Goal: Task Accomplishment & Management: Use online tool/utility

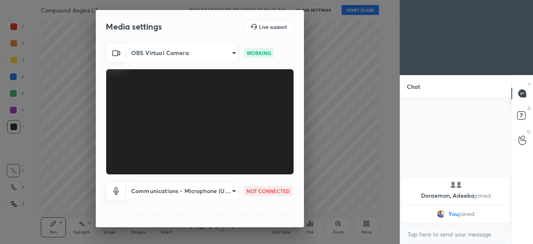
scroll to position [30, 0]
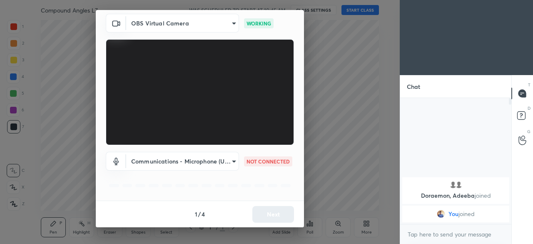
click at [229, 161] on body "1 2 3 4 5 6 7 C X Z C X Z E E Erase all H H Compound Angles L7 WAS SCHEDULED TO…" at bounding box center [266, 122] width 533 height 244
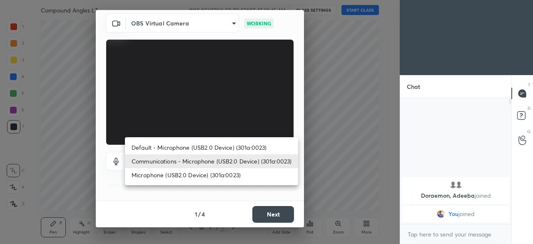
click at [217, 193] on div at bounding box center [266, 122] width 533 height 244
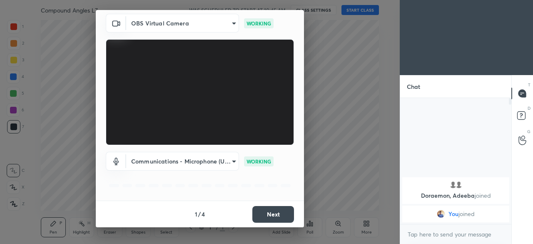
click at [262, 213] on button "Next" at bounding box center [273, 214] width 42 height 17
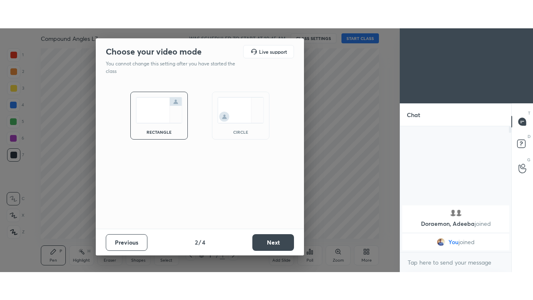
scroll to position [0, 0]
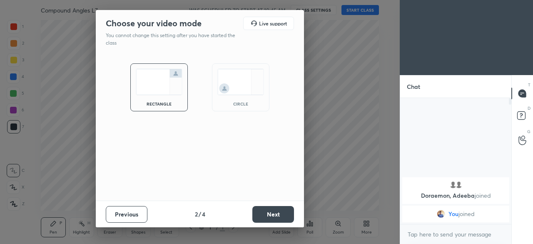
click at [264, 215] on button "Next" at bounding box center [273, 214] width 42 height 17
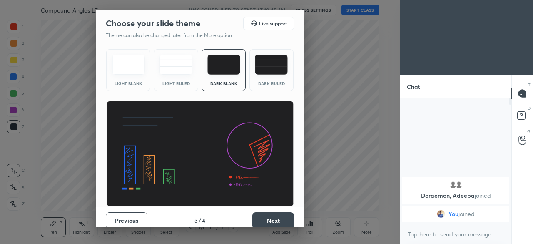
click at [269, 216] on button "Next" at bounding box center [273, 220] width 42 height 17
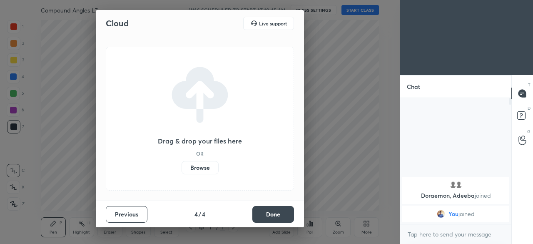
click at [271, 215] on button "Done" at bounding box center [273, 214] width 42 height 17
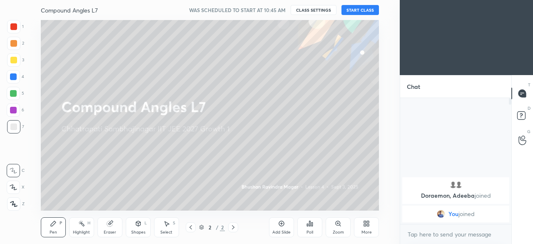
click at [367, 227] on div "More" at bounding box center [366, 227] width 25 height 20
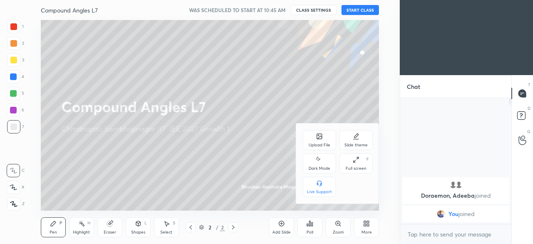
click at [317, 161] on icon at bounding box center [319, 160] width 7 height 10
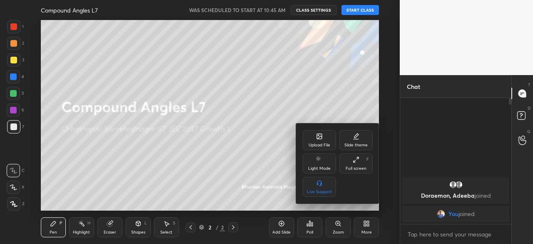
click at [355, 168] on div "Full screen" at bounding box center [356, 168] width 21 height 4
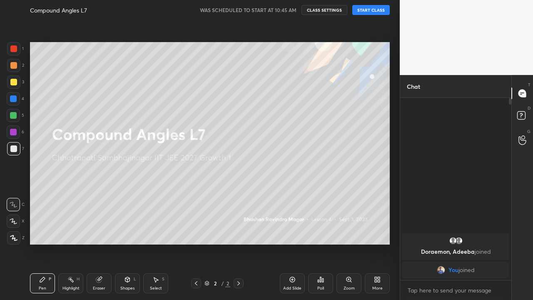
scroll to position [110, 109]
click at [291, 243] on div "Add Slide" at bounding box center [292, 283] width 25 height 20
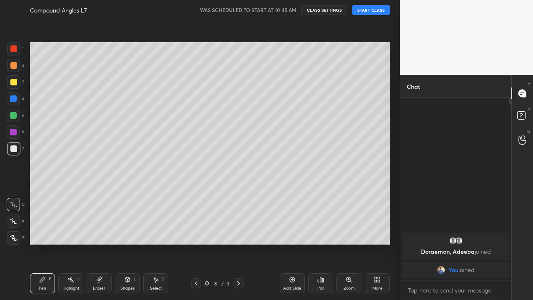
click at [366, 10] on button "START CLASS" at bounding box center [370, 10] width 37 height 10
click at [97, 243] on icon at bounding box center [98, 279] width 5 height 5
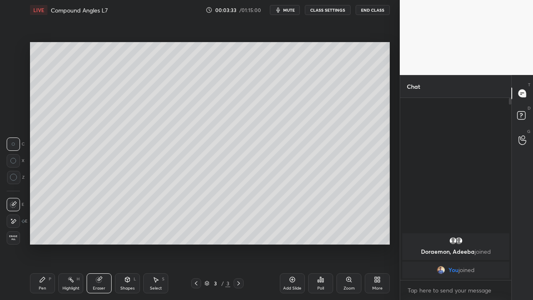
click at [41, 243] on icon at bounding box center [42, 279] width 5 height 5
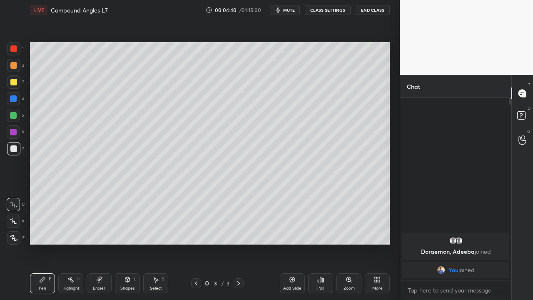
click at [103, 243] on div "Eraser" at bounding box center [99, 288] width 12 height 4
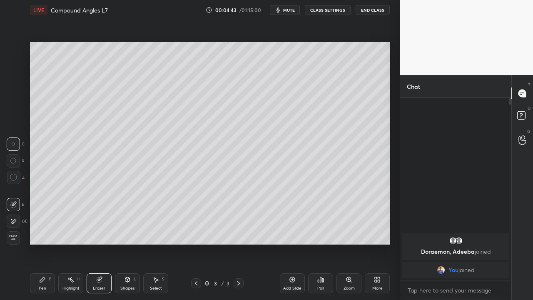
click at [45, 243] on div "Pen P" at bounding box center [42, 283] width 25 height 20
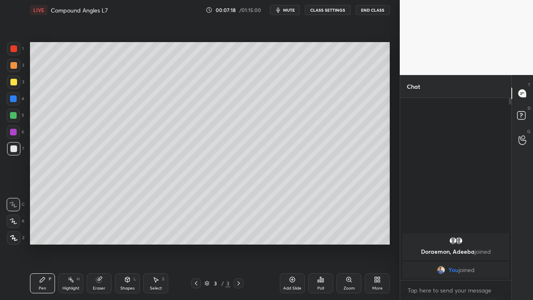
click at [12, 135] on div at bounding box center [13, 132] width 7 height 7
click at [94, 243] on div "Eraser" at bounding box center [99, 288] width 12 height 4
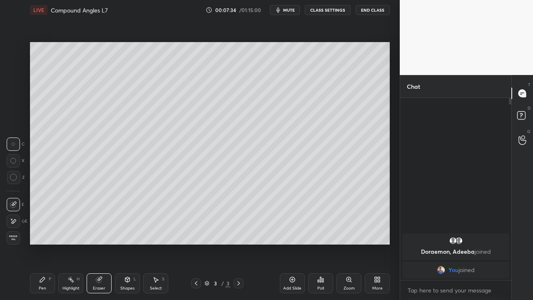
click at [46, 243] on div "Pen P" at bounding box center [42, 283] width 25 height 20
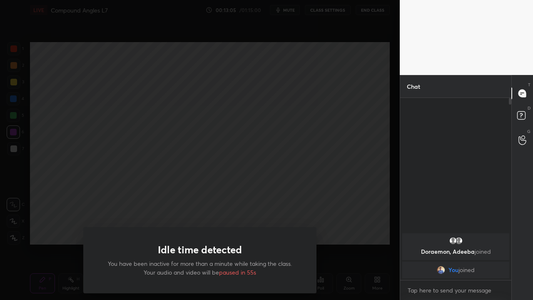
click at [339, 213] on div "Idle time detected You have been inactive for more than a minute while taking t…" at bounding box center [200, 150] width 400 height 300
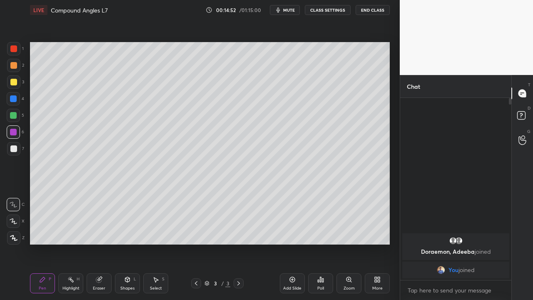
click at [291, 243] on div "Add Slide" at bounding box center [292, 283] width 25 height 20
click at [14, 144] on div at bounding box center [13, 148] width 13 height 13
click at [98, 243] on div "Eraser" at bounding box center [99, 283] width 25 height 20
click at [44, 243] on div "Pen P" at bounding box center [42, 283] width 25 height 20
click at [97, 243] on div "Eraser" at bounding box center [99, 288] width 12 height 4
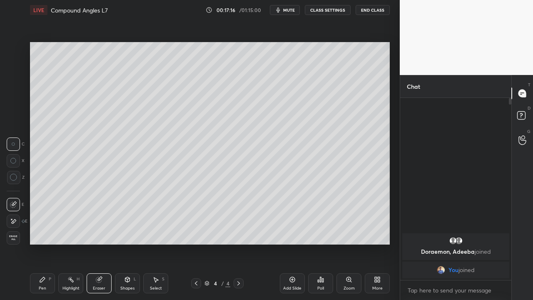
click at [49, 243] on div "Pen P" at bounding box center [42, 283] width 25 height 20
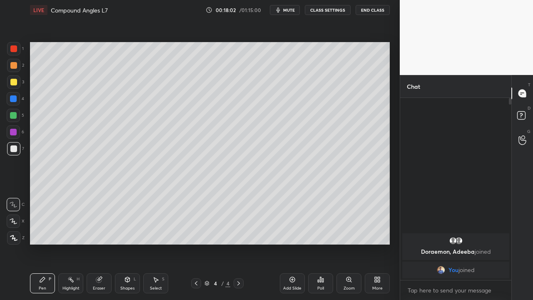
click at [106, 243] on div "Eraser" at bounding box center [99, 283] width 25 height 20
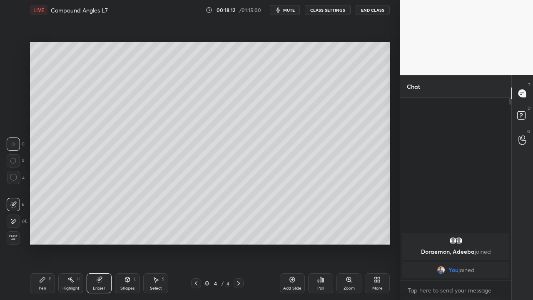
click at [51, 243] on div "Pen P" at bounding box center [42, 283] width 25 height 20
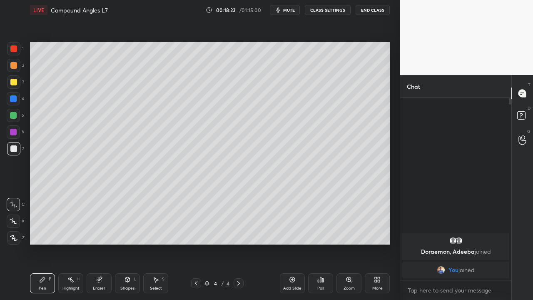
click at [102, 243] on div "Eraser" at bounding box center [99, 283] width 25 height 20
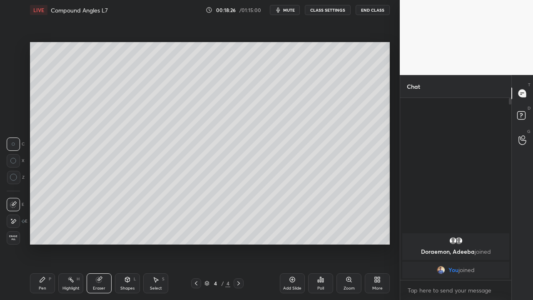
click at [45, 243] on div "Pen P" at bounding box center [42, 283] width 25 height 20
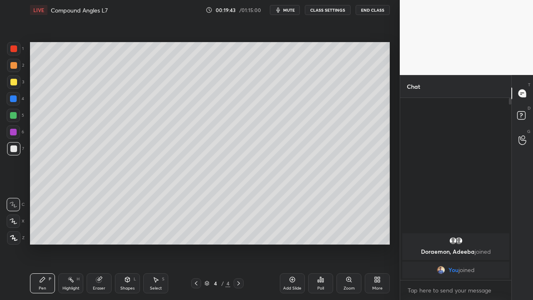
click at [100, 243] on div "Eraser" at bounding box center [99, 288] width 12 height 4
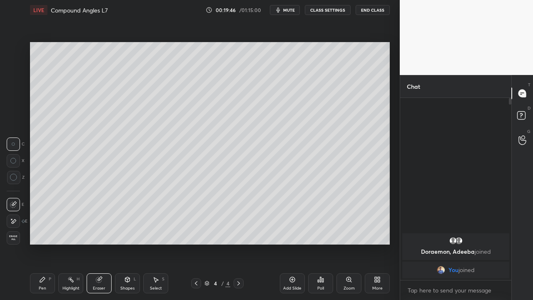
click at [50, 243] on div "Pen P" at bounding box center [42, 283] width 25 height 20
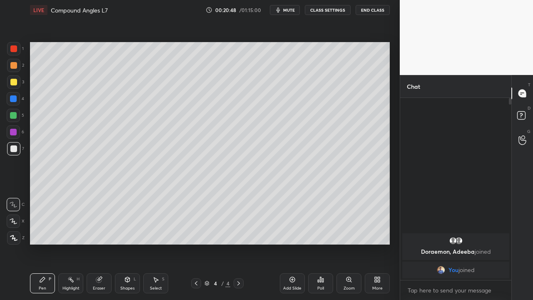
click at [102, 243] on div "Eraser" at bounding box center [99, 288] width 12 height 4
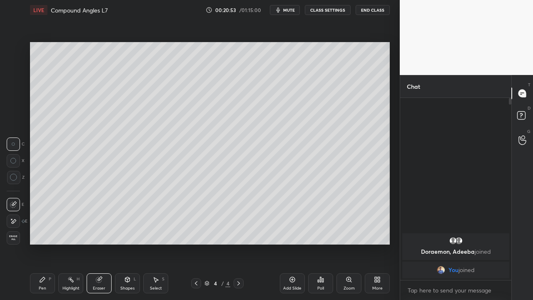
click at [48, 243] on div "Pen P" at bounding box center [42, 283] width 25 height 20
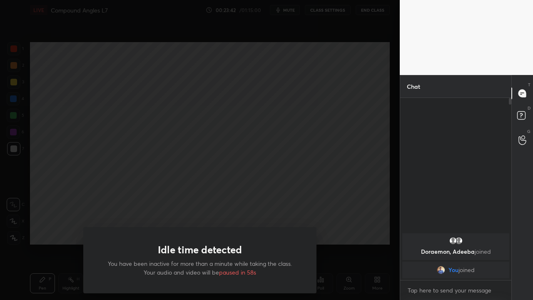
click at [58, 228] on div "Idle time detected You have been inactive for more than a minute while taking t…" at bounding box center [200, 150] width 400 height 300
click at [260, 164] on div "Idle time detected You have been inactive for more than a minute while taking t…" at bounding box center [200, 150] width 400 height 300
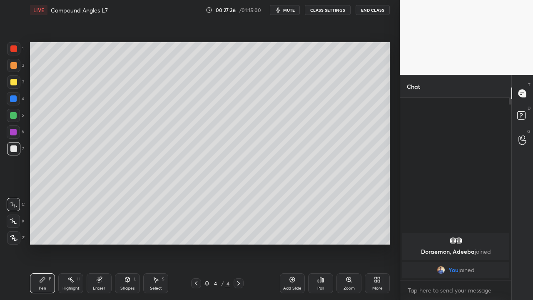
click at [149, 243] on div "Select S" at bounding box center [155, 283] width 25 height 20
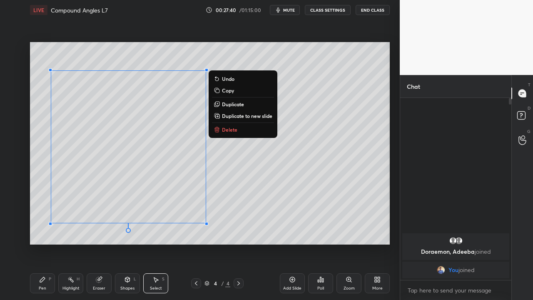
click at [229, 130] on p "Delete" at bounding box center [229, 129] width 15 height 7
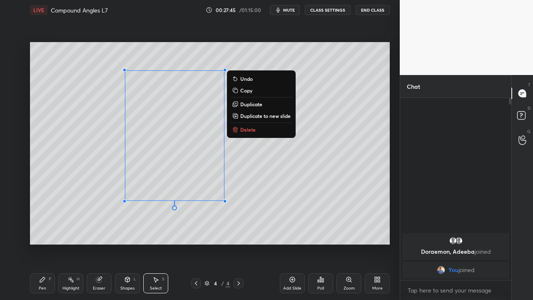
click at [242, 132] on p "Delete" at bounding box center [247, 129] width 15 height 7
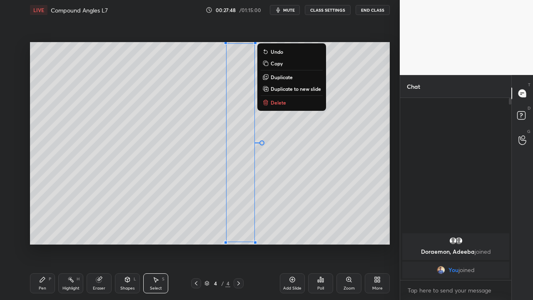
click at [267, 103] on icon at bounding box center [267, 103] width 0 height 2
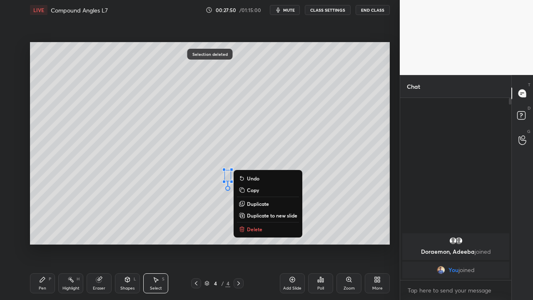
click at [253, 232] on p "Delete" at bounding box center [254, 229] width 15 height 7
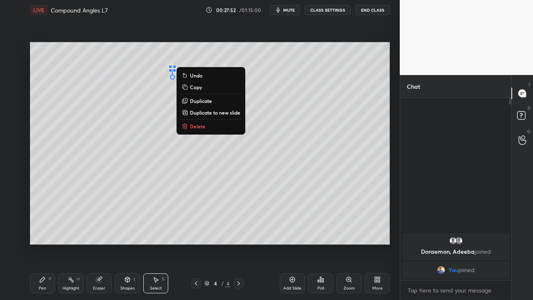
click at [194, 129] on p "Delete" at bounding box center [197, 126] width 15 height 7
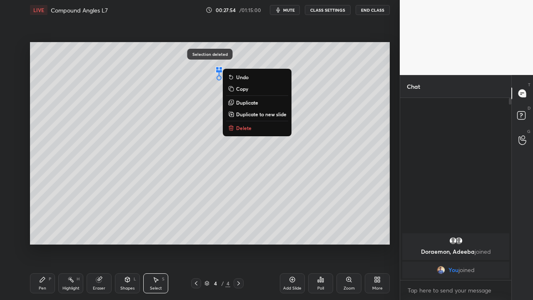
click at [236, 128] on button "Delete" at bounding box center [257, 128] width 62 height 10
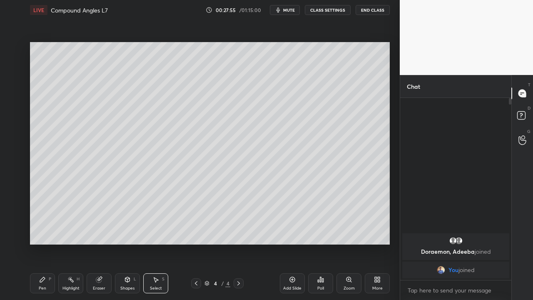
click at [47, 243] on div "Pen P" at bounding box center [42, 283] width 25 height 20
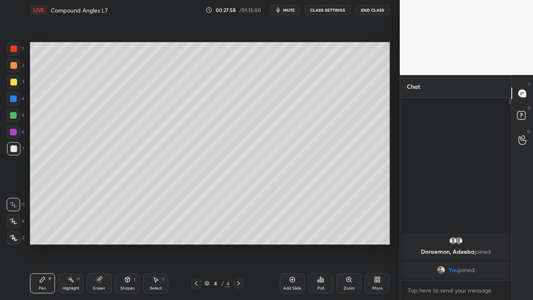
click at [46, 243] on div "Pen P" at bounding box center [42, 283] width 25 height 20
click at [97, 243] on icon at bounding box center [99, 279] width 7 height 7
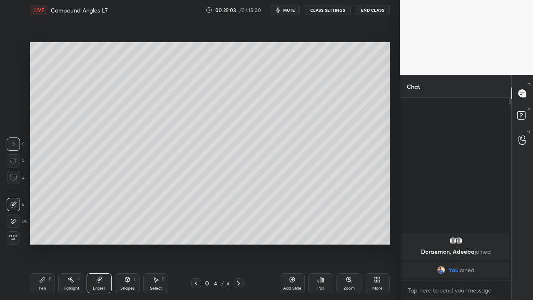
click at [42, 243] on div "Pen P" at bounding box center [42, 283] width 25 height 20
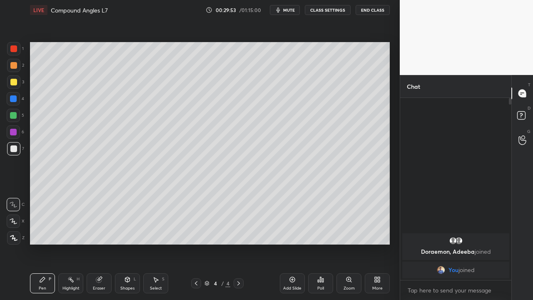
click at [152, 243] on icon at bounding box center [155, 279] width 7 height 7
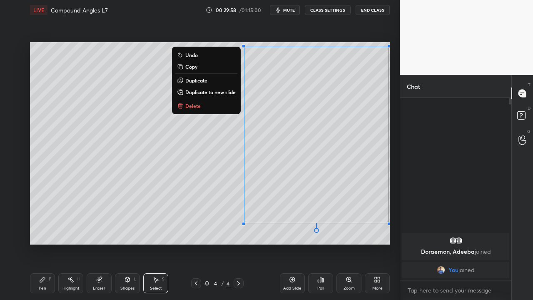
click at [219, 105] on button "Delete" at bounding box center [206, 106] width 62 height 10
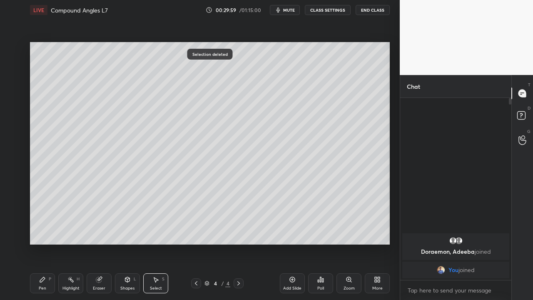
click at [44, 243] on icon at bounding box center [42, 279] width 7 height 7
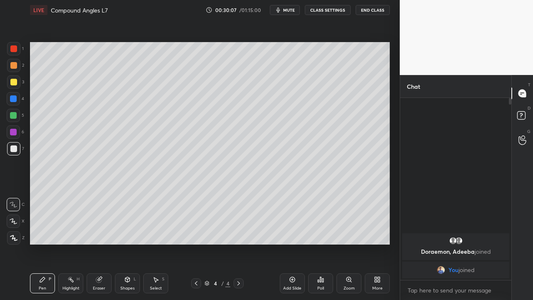
click at [105, 243] on div "Eraser" at bounding box center [99, 283] width 25 height 20
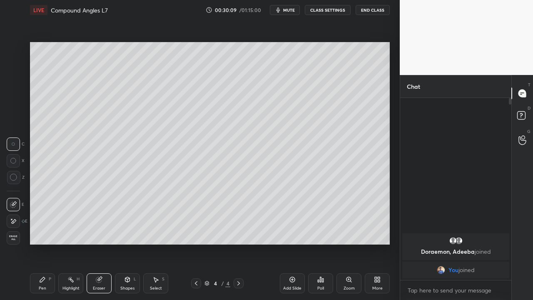
click at [48, 243] on div "Pen P" at bounding box center [42, 283] width 25 height 20
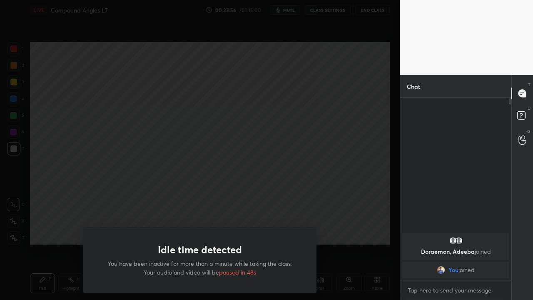
click at [50, 243] on div "Idle time detected You have been inactive for more than a minute while taking t…" at bounding box center [200, 150] width 400 height 300
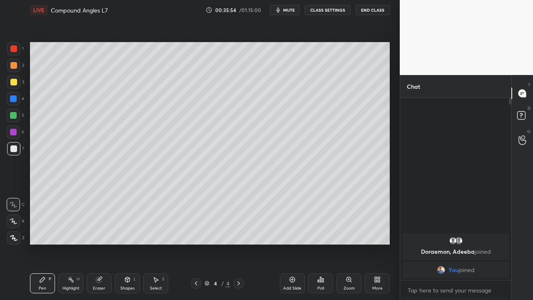
click at [292, 243] on div "Add Slide" at bounding box center [292, 288] width 18 height 4
click at [99, 243] on icon at bounding box center [98, 279] width 5 height 5
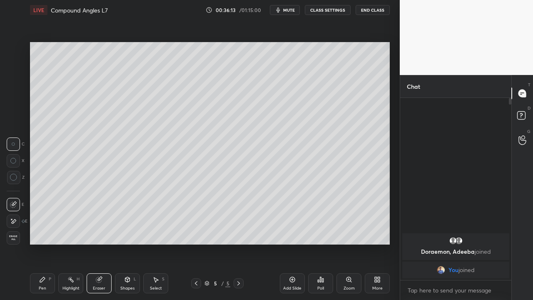
click at [45, 243] on div "Pen P" at bounding box center [42, 283] width 25 height 20
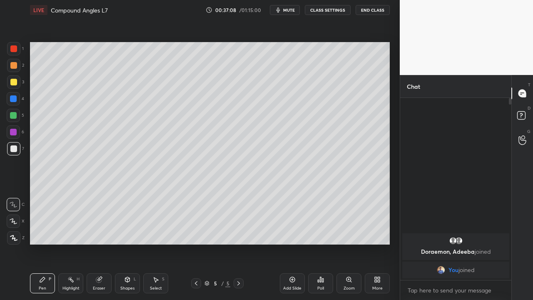
click at [96, 243] on div "Eraser" at bounding box center [99, 283] width 25 height 20
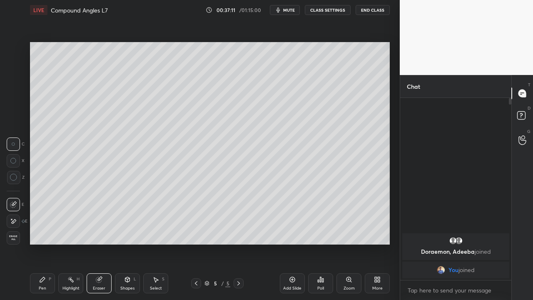
click at [47, 243] on div "Pen P" at bounding box center [42, 283] width 25 height 20
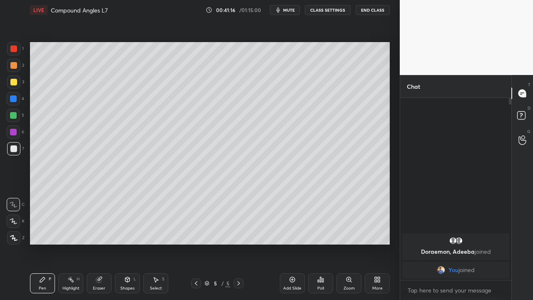
click at [287, 243] on div "Add Slide" at bounding box center [292, 283] width 25 height 20
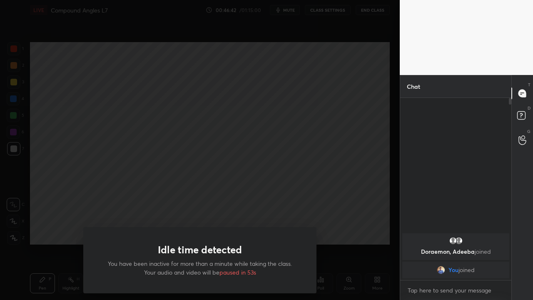
click at [51, 243] on div "Idle time detected You have been inactive for more than a minute while taking t…" at bounding box center [200, 150] width 400 height 300
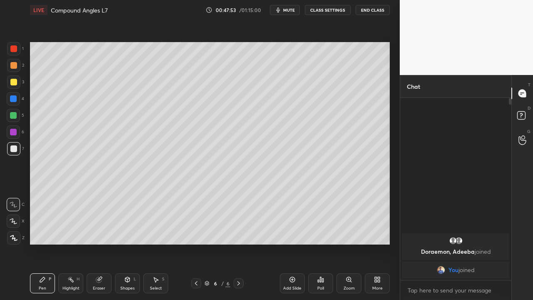
click at [294, 243] on icon at bounding box center [292, 279] width 7 height 7
click at [15, 132] on div at bounding box center [13, 132] width 7 height 7
click at [11, 150] on div at bounding box center [13, 148] width 7 height 7
click at [105, 243] on div "Eraser" at bounding box center [99, 283] width 25 height 20
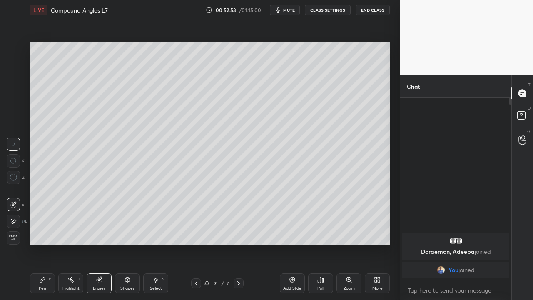
click at [48, 243] on div "Pen P" at bounding box center [42, 283] width 25 height 20
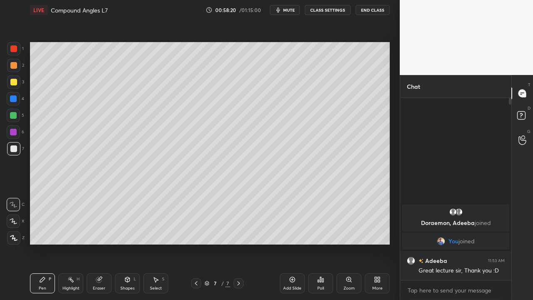
click at [364, 11] on button "End Class" at bounding box center [373, 10] width 34 height 10
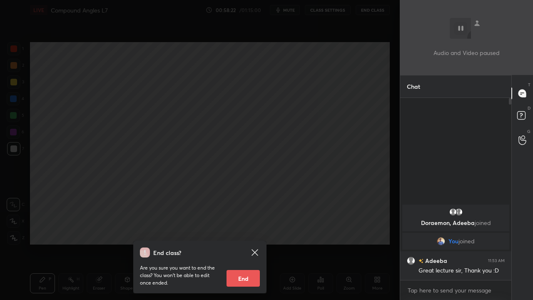
click at [236, 243] on button "End" at bounding box center [243, 278] width 33 height 17
type textarea "x"
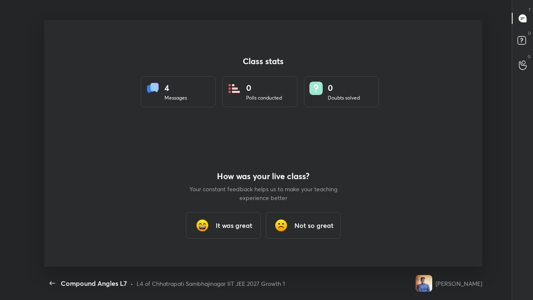
scroll to position [247, 527]
click at [52, 243] on icon "button" at bounding box center [52, 283] width 10 height 10
